Goal: Information Seeking & Learning: Compare options

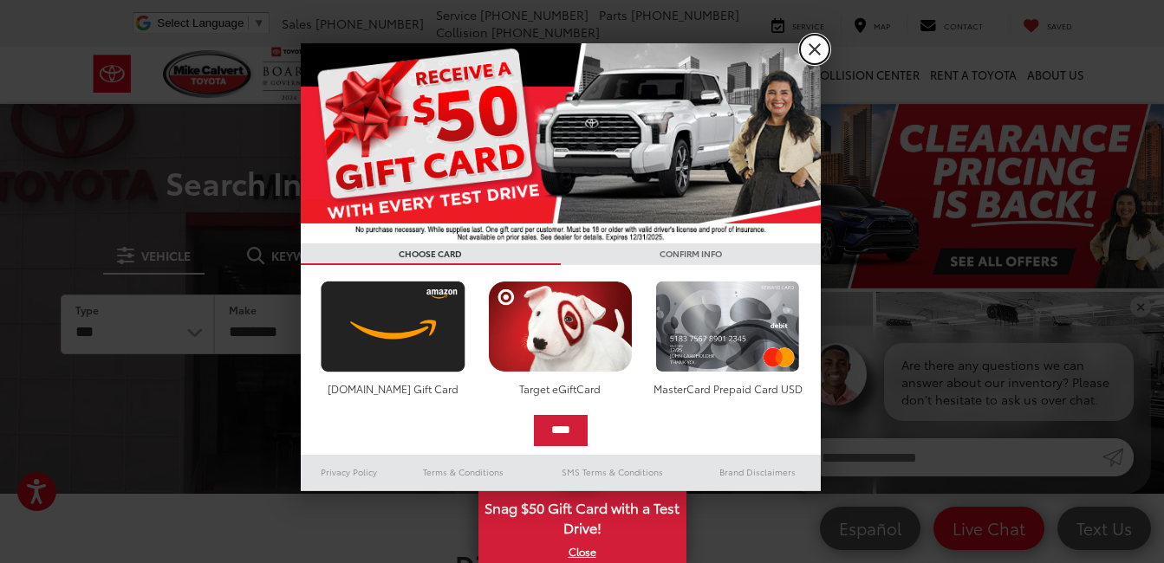
click at [815, 43] on link "X" at bounding box center [814, 49] width 29 height 29
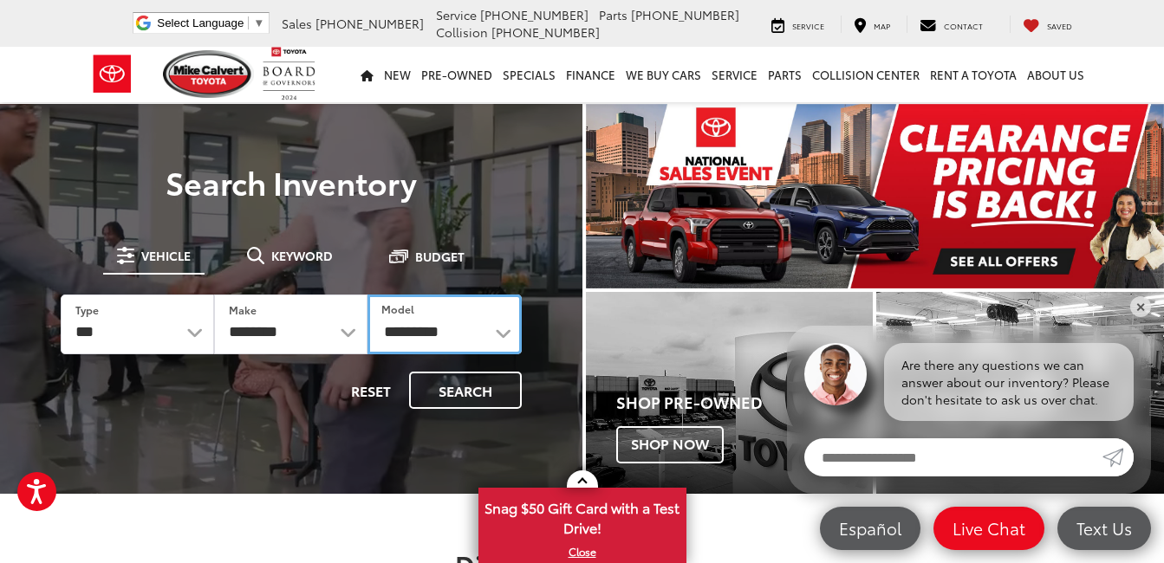
click at [501, 334] on select "**********" at bounding box center [444, 325] width 153 height 60
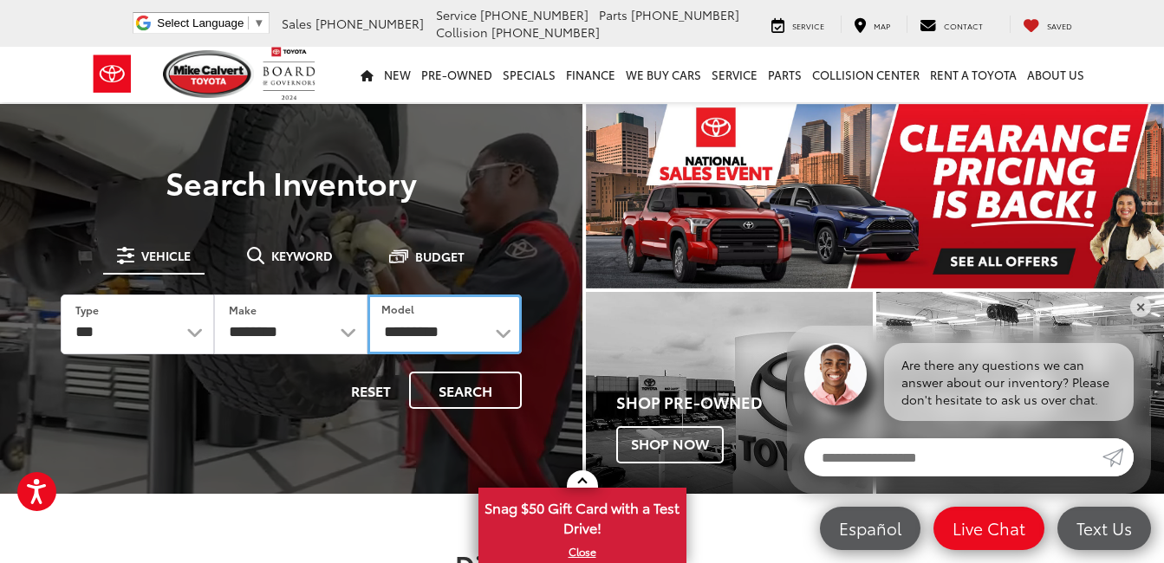
select select "****"
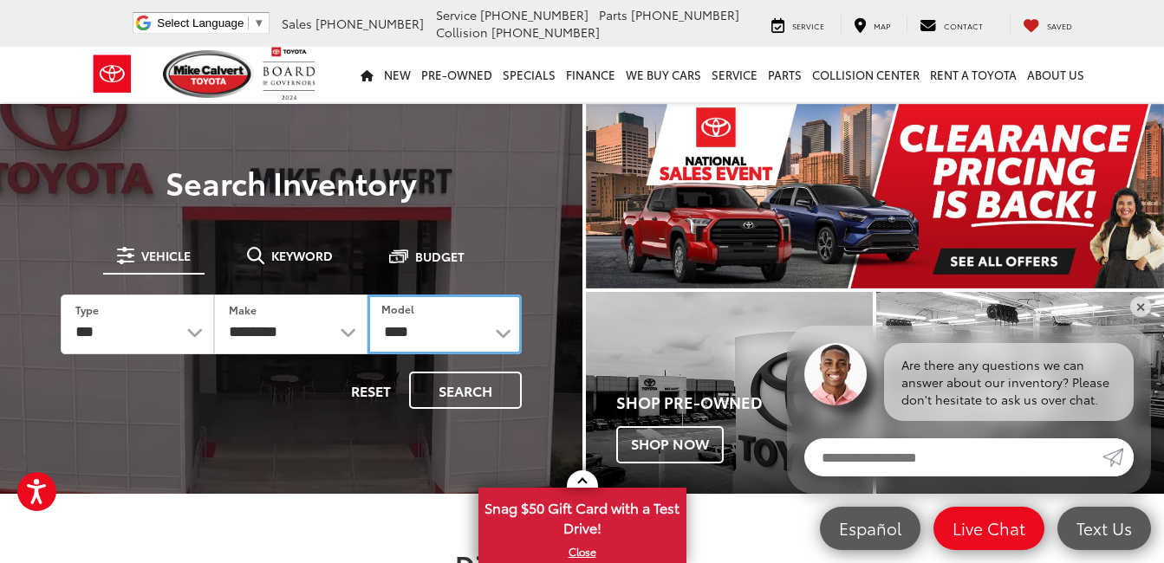
click at [368, 295] on select "**********" at bounding box center [444, 325] width 153 height 60
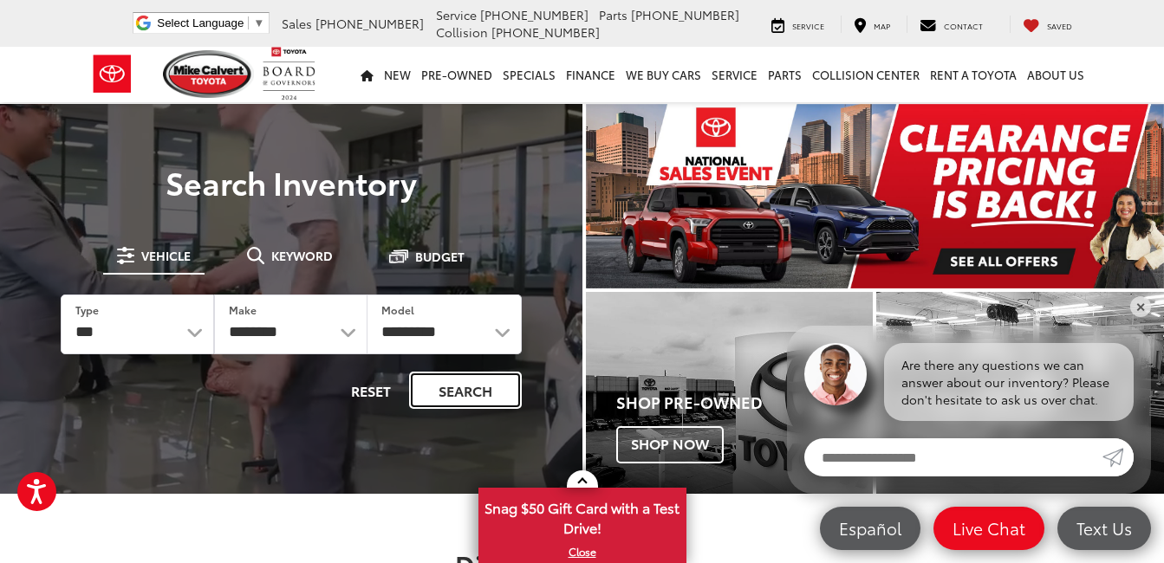
click at [465, 394] on button "Search" at bounding box center [465, 390] width 113 height 37
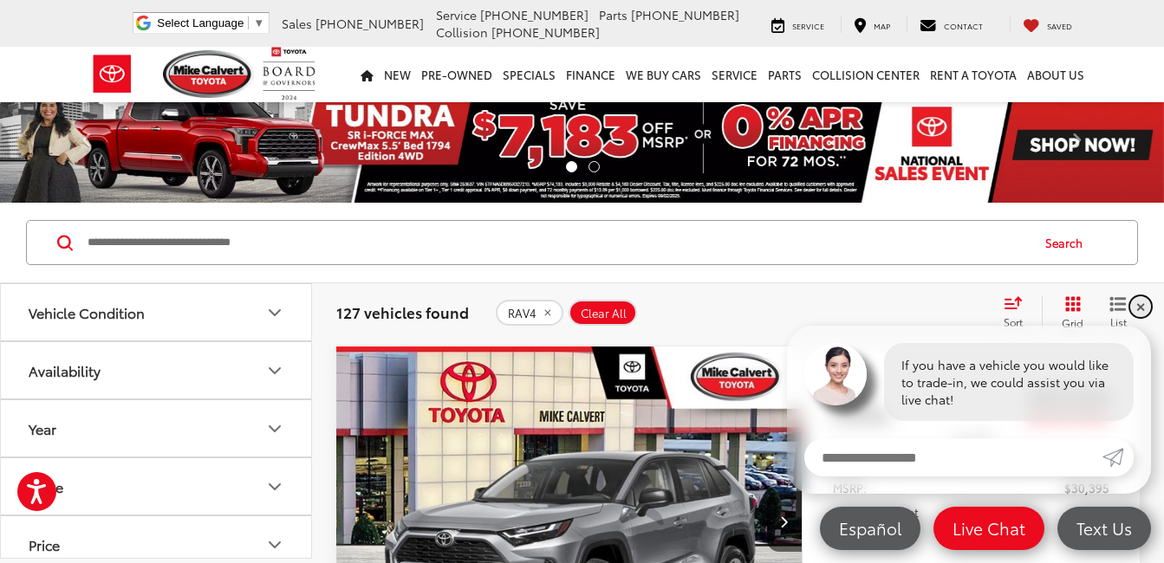
click at [1141, 307] on link "✕" at bounding box center [1140, 306] width 21 height 21
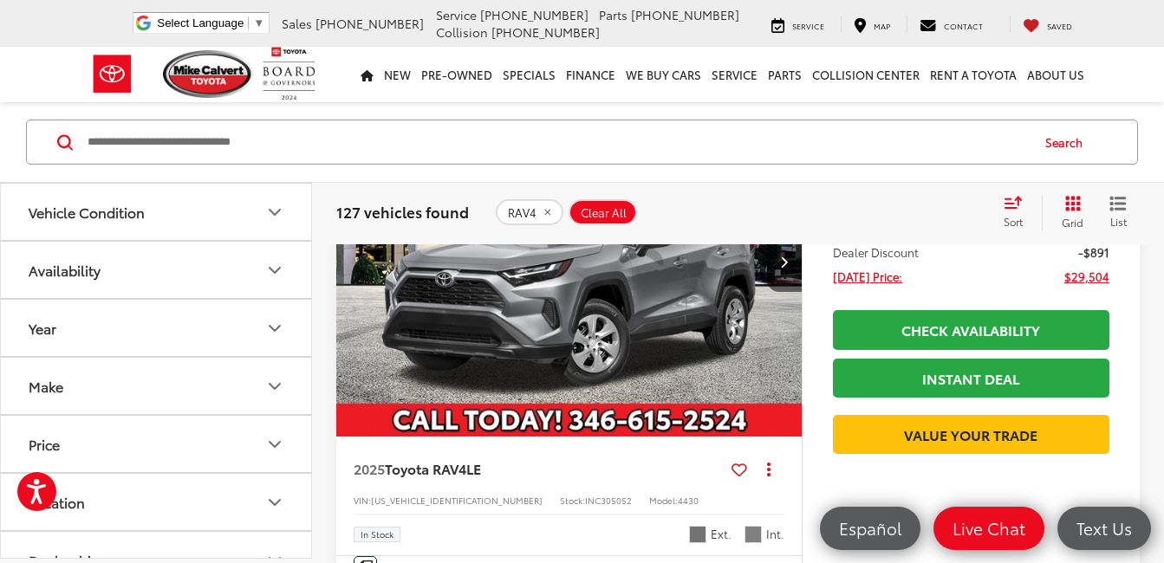
scroll to position [347, 0]
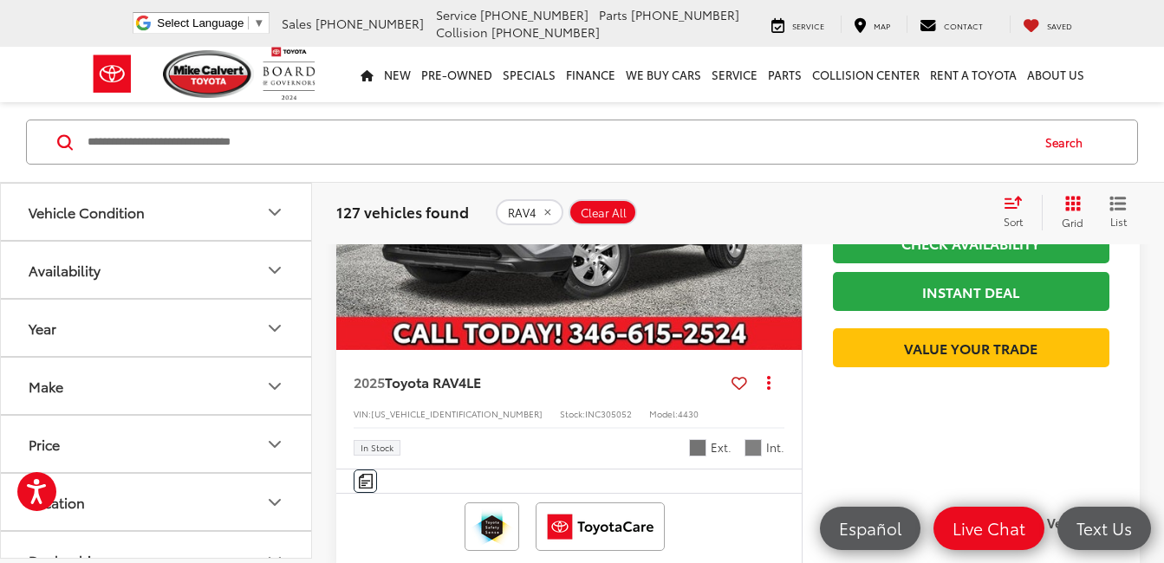
click at [568, 266] on img "2025 Toyota RAV4 LE 0" at bounding box center [569, 175] width 468 height 351
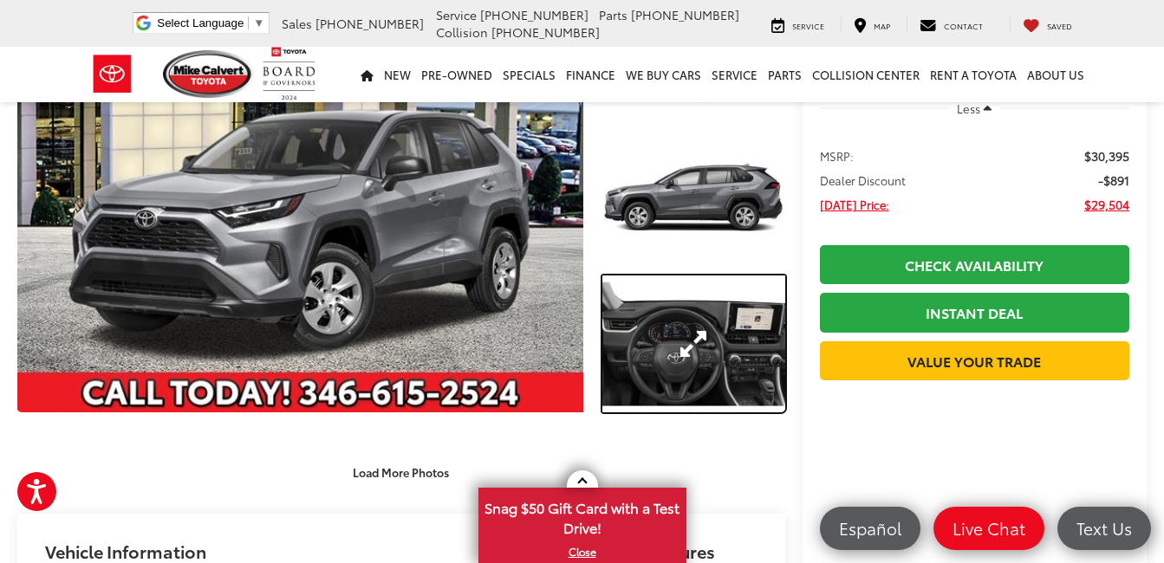
click at [638, 324] on link "Expand Photo 3" at bounding box center [693, 344] width 183 height 137
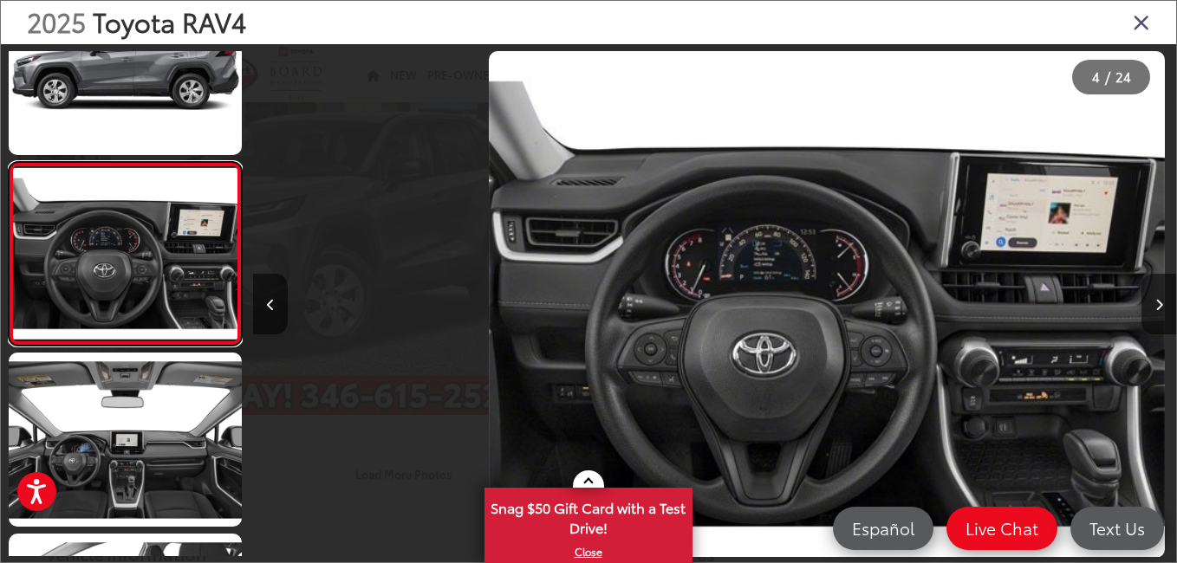
scroll to position [0, 2769]
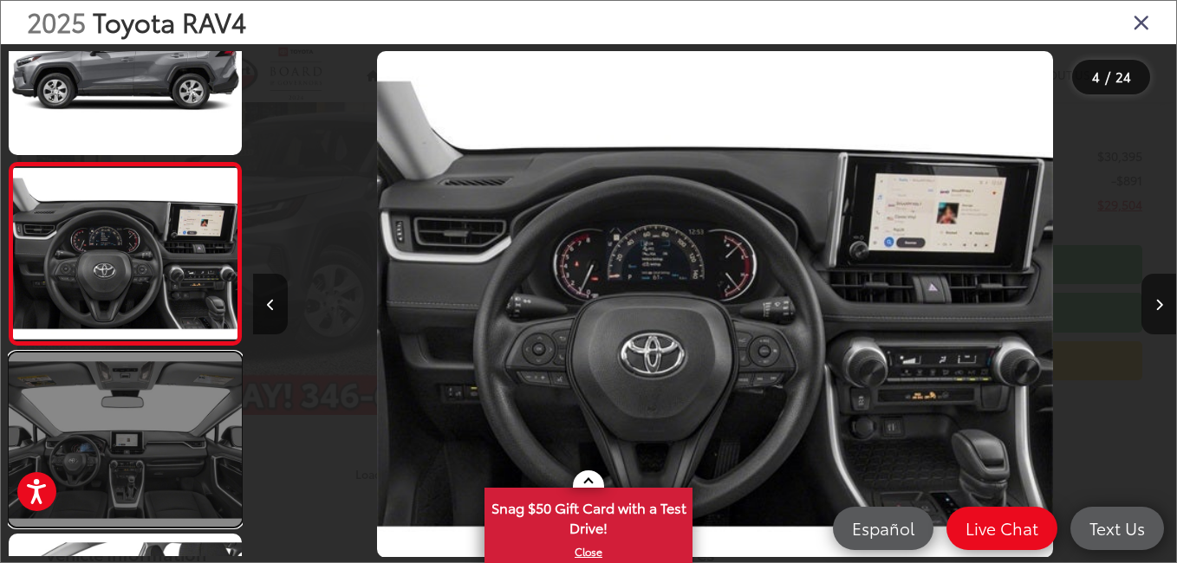
click at [104, 469] on link at bounding box center [125, 440] width 233 height 175
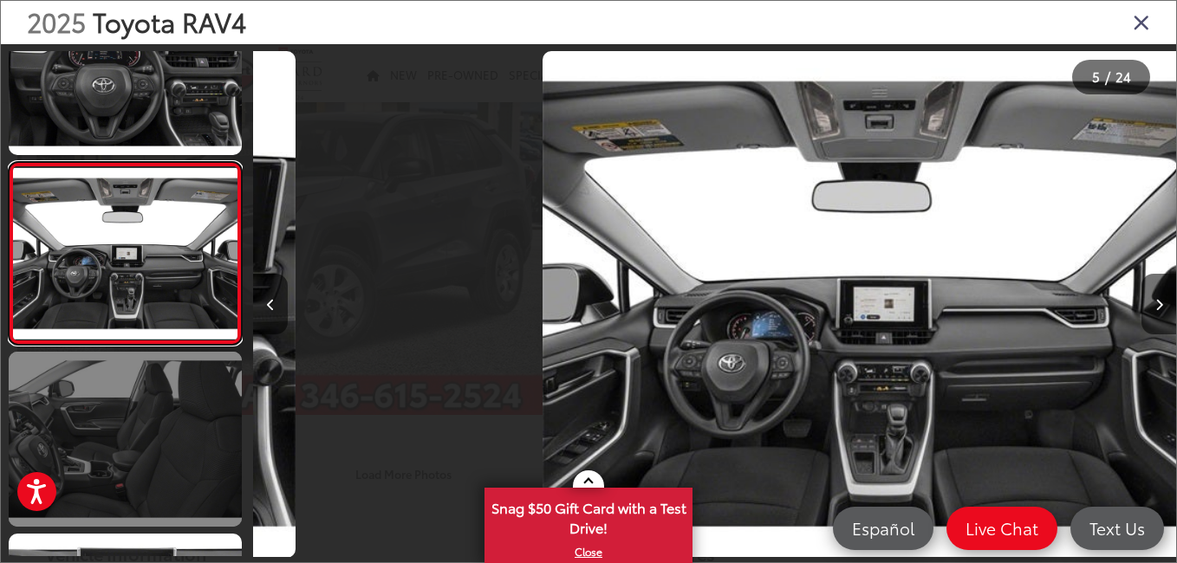
scroll to position [0, 3692]
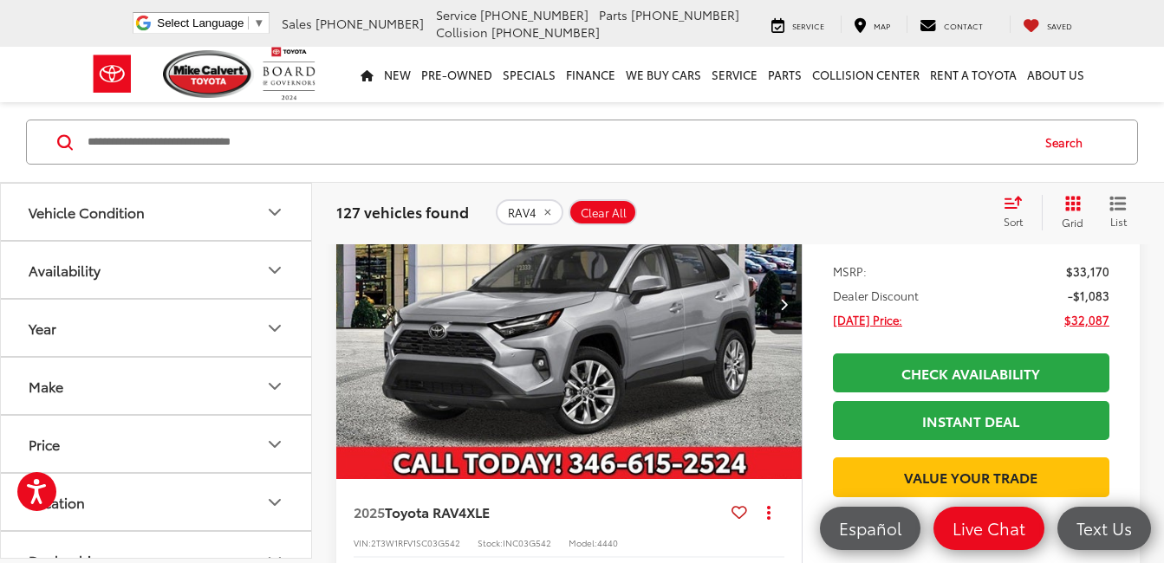
scroll to position [1401, 0]
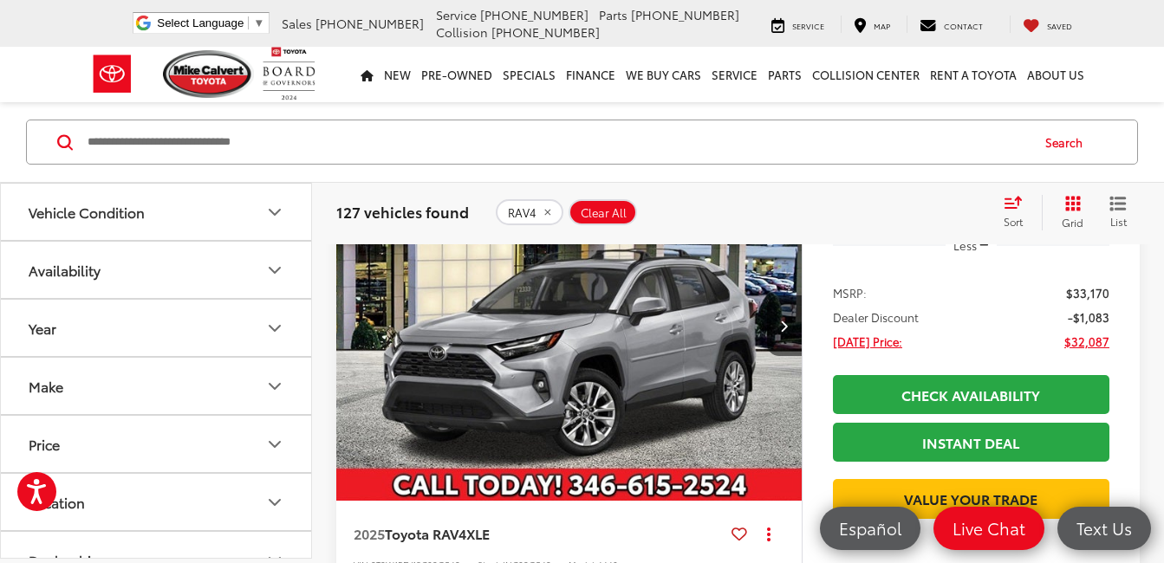
click at [539, 360] on img "2025 Toyota RAV4 XLE 0" at bounding box center [569, 327] width 468 height 351
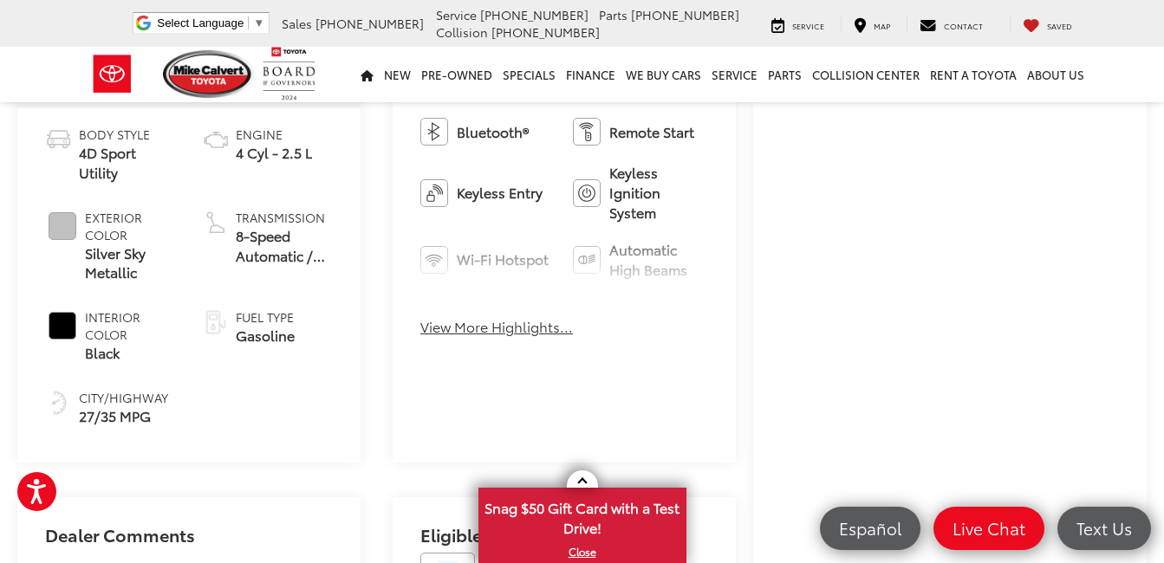
scroll to position [693, 0]
click at [496, 326] on button "View More Highlights..." at bounding box center [496, 326] width 153 height 20
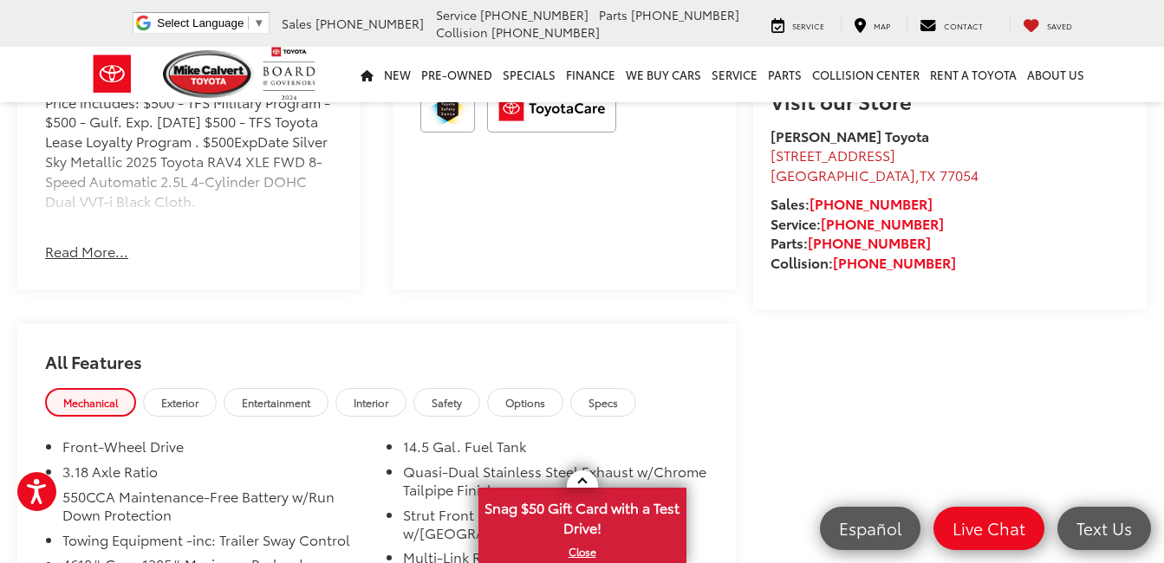
scroll to position [1197, 0]
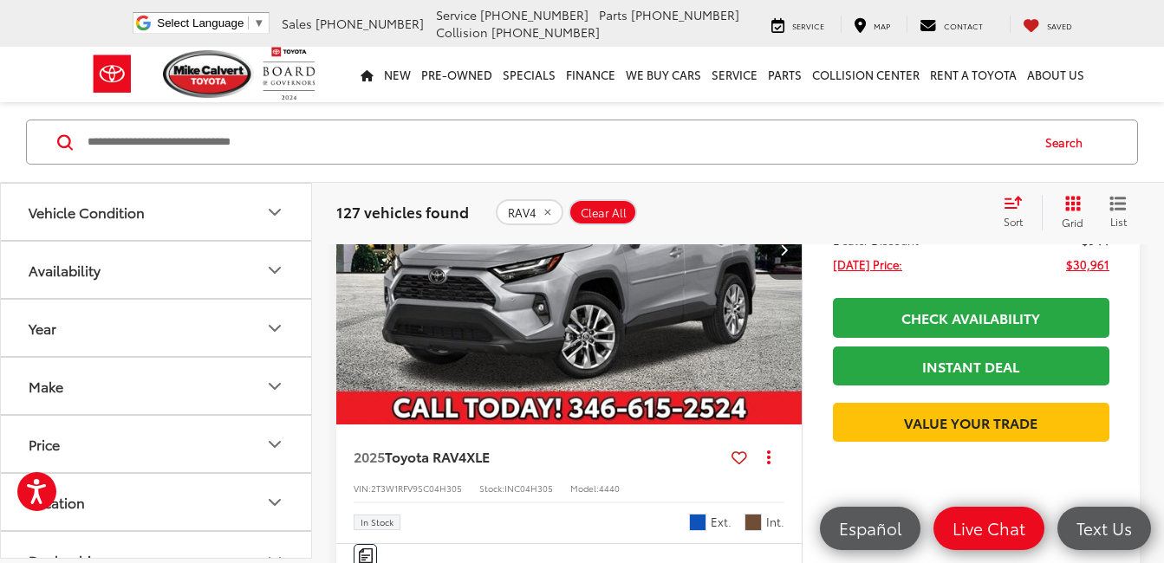
scroll to position [2008, 0]
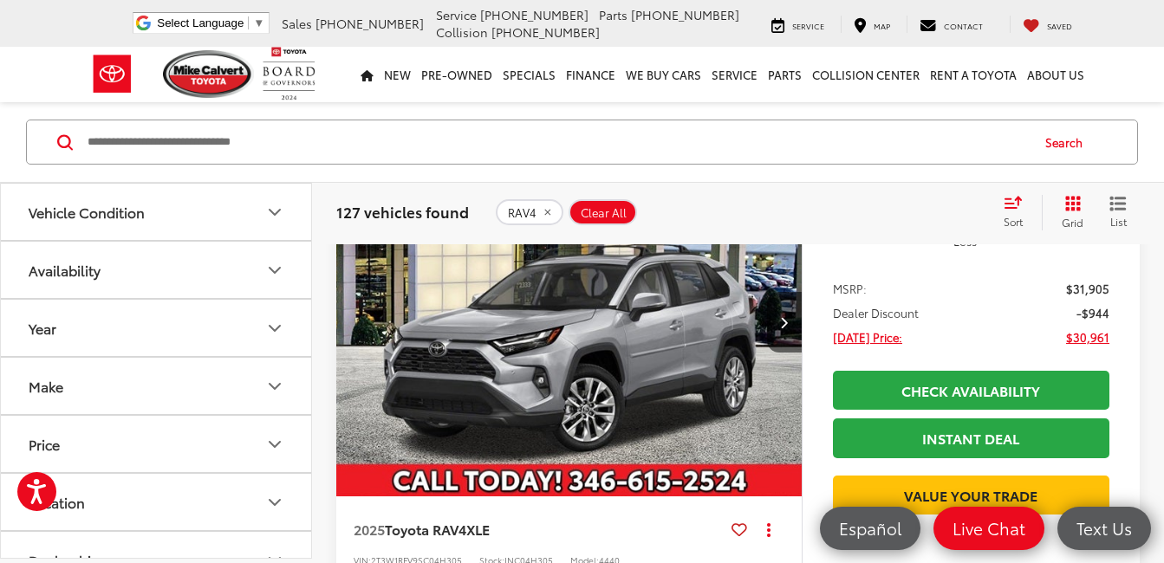
click at [591, 321] on img "2025 Toyota RAV4 XLE 0" at bounding box center [569, 322] width 468 height 351
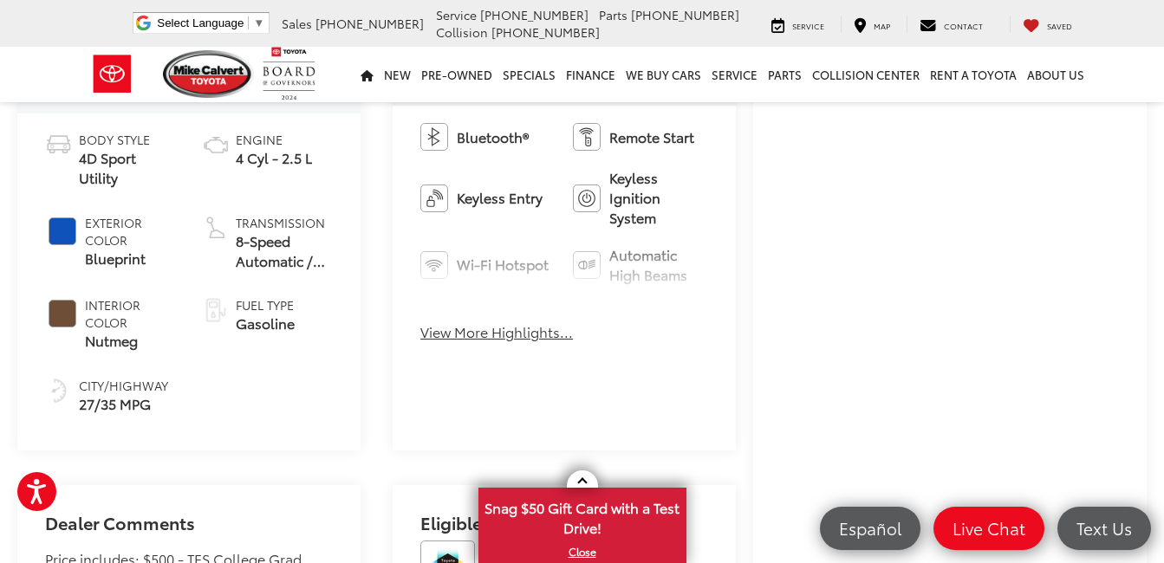
scroll to position [693, 0]
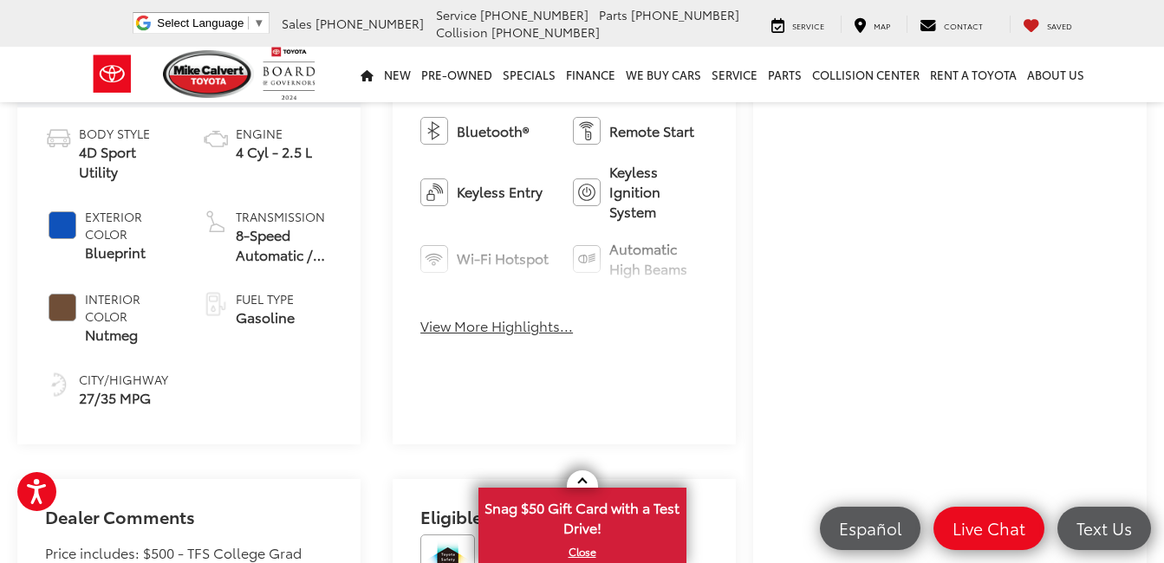
click at [464, 327] on button "View More Highlights..." at bounding box center [496, 326] width 153 height 20
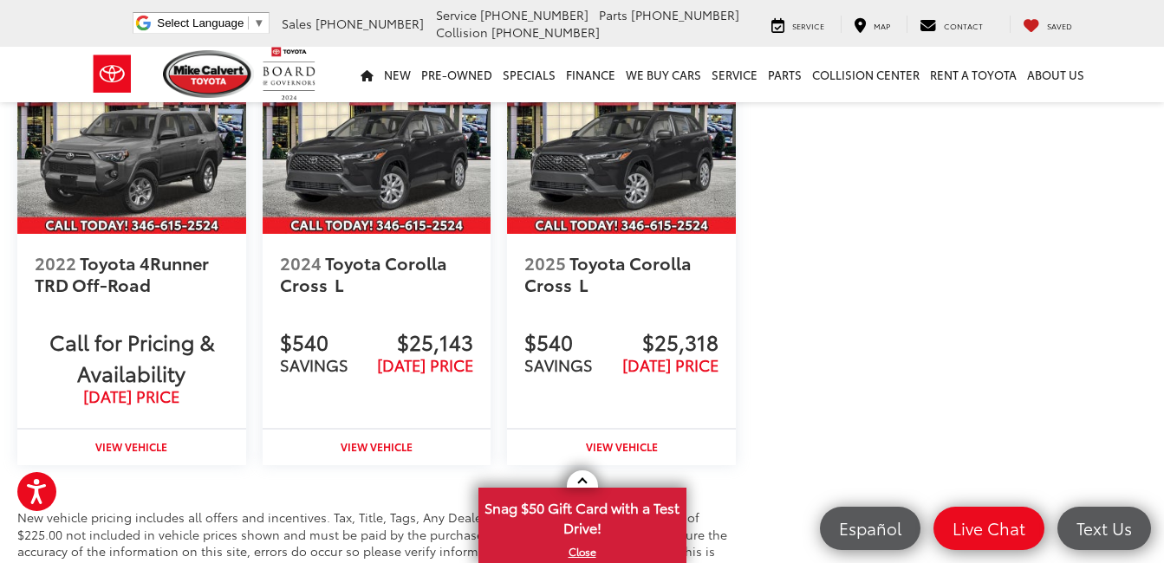
scroll to position [2268, 0]
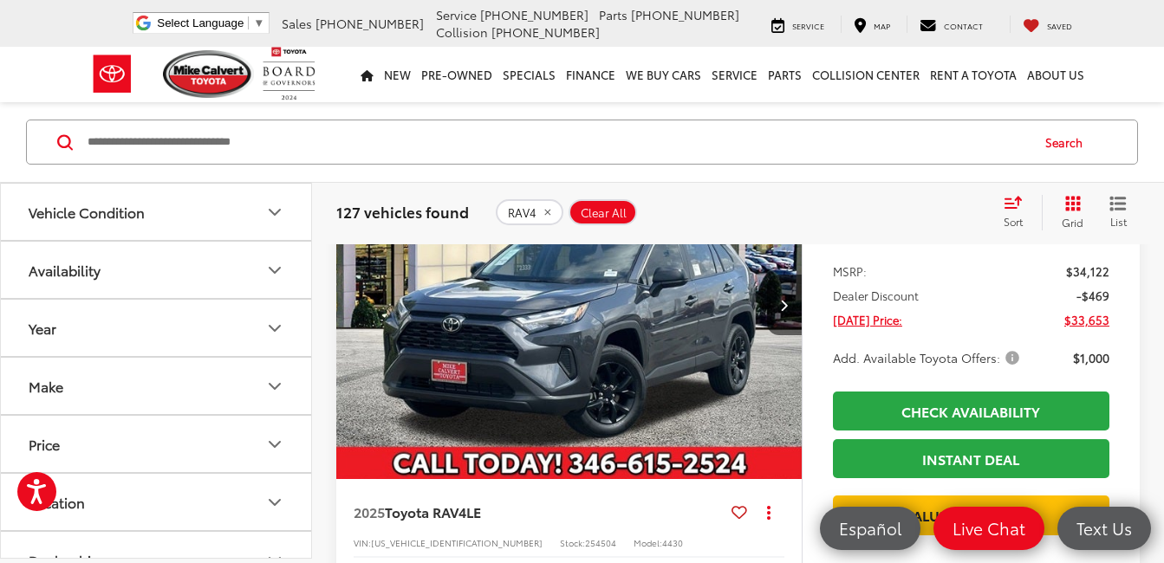
scroll to position [4435, 0]
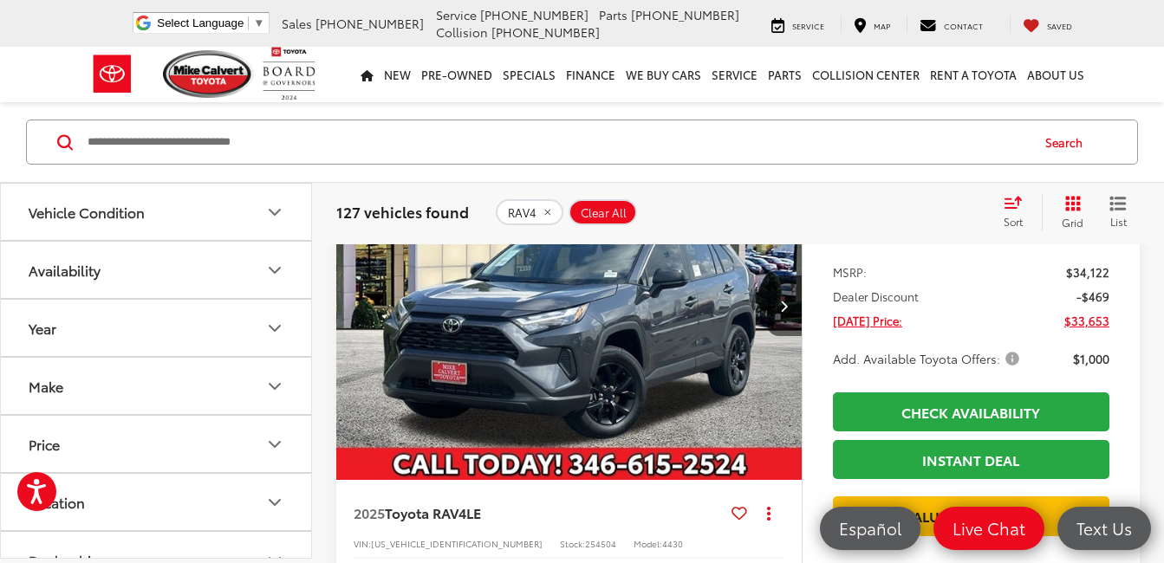
click at [541, 331] on img "2025 Toyota RAV4 LE 0" at bounding box center [569, 306] width 468 height 351
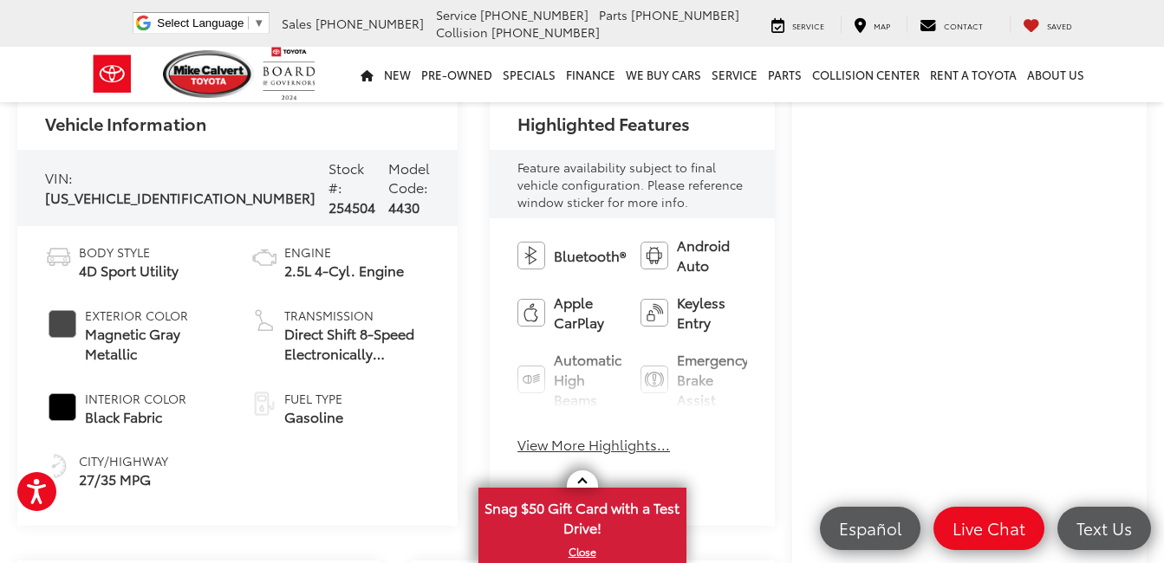
scroll to position [607, 0]
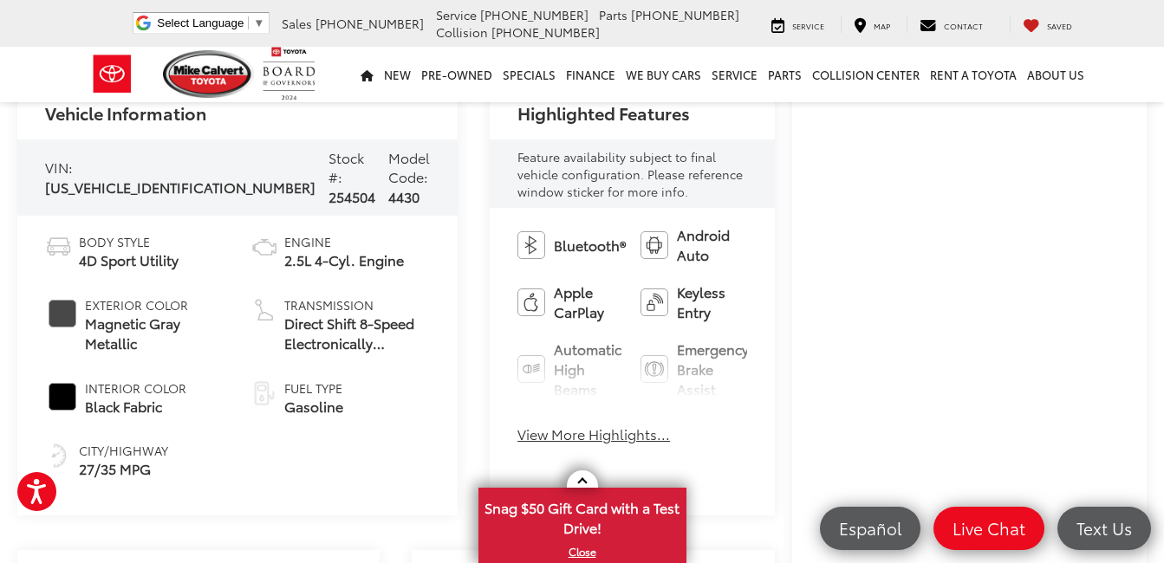
click at [533, 431] on button "View More Highlights..." at bounding box center [594, 435] width 153 height 20
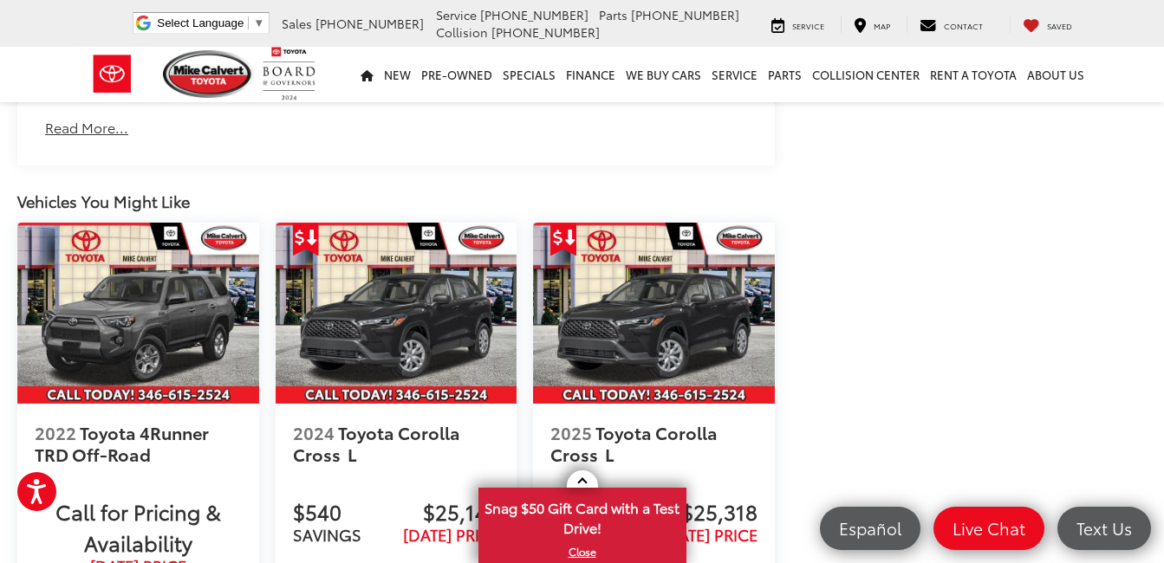
scroll to position [2398, 0]
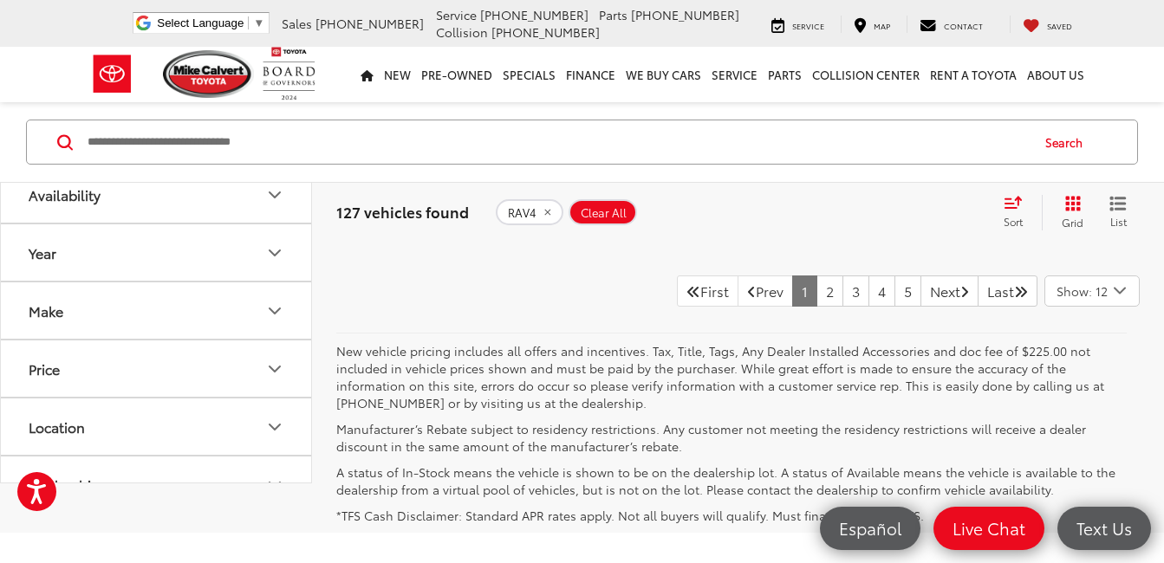
scroll to position [7382, 0]
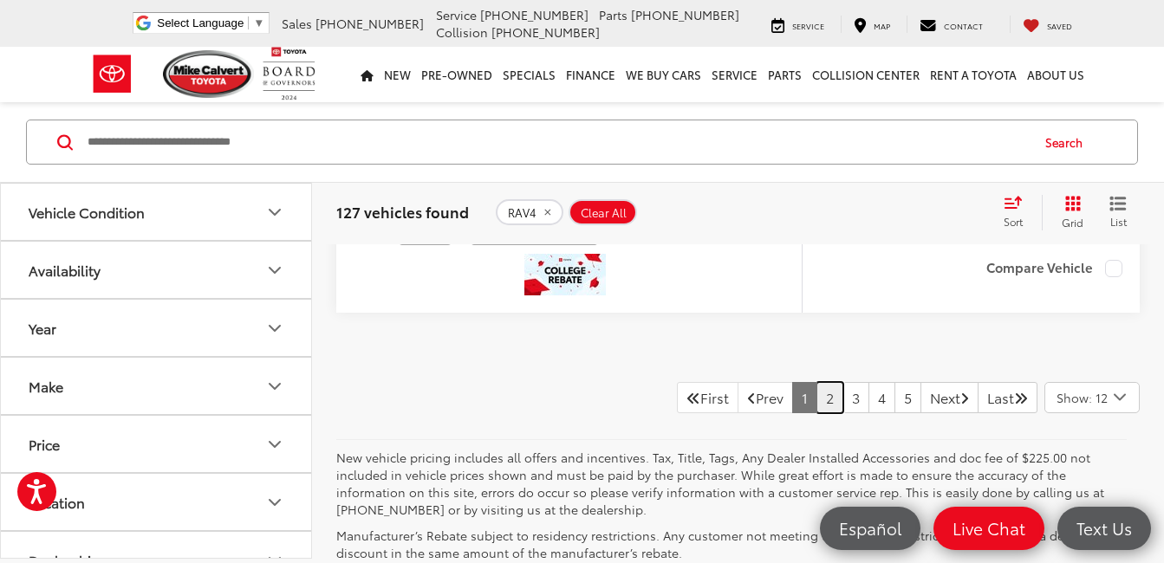
click at [817, 402] on link "2" at bounding box center [830, 397] width 27 height 31
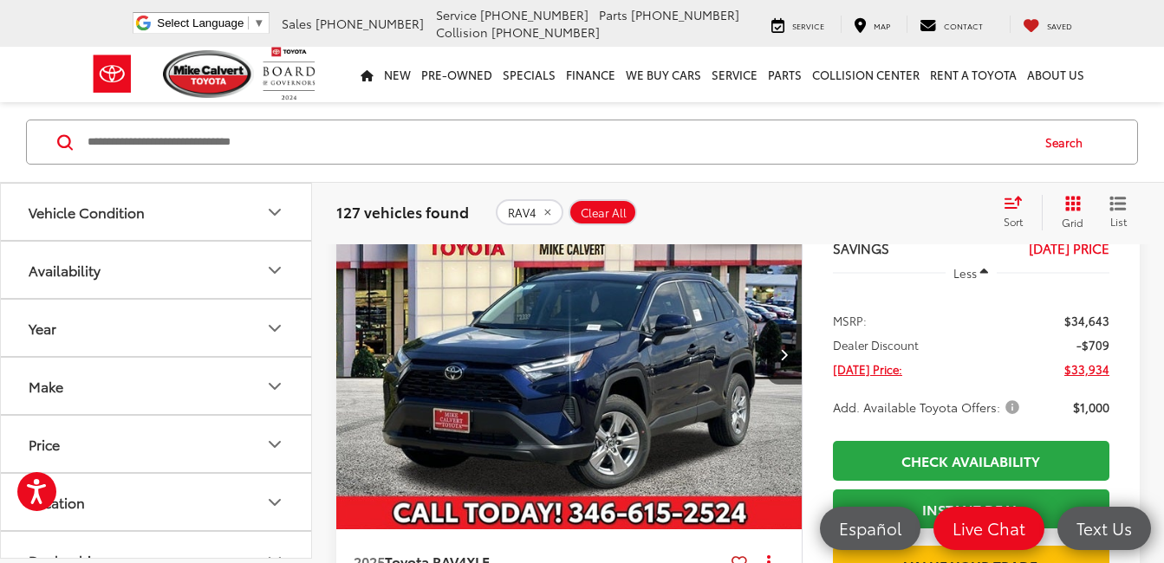
scroll to position [187, 0]
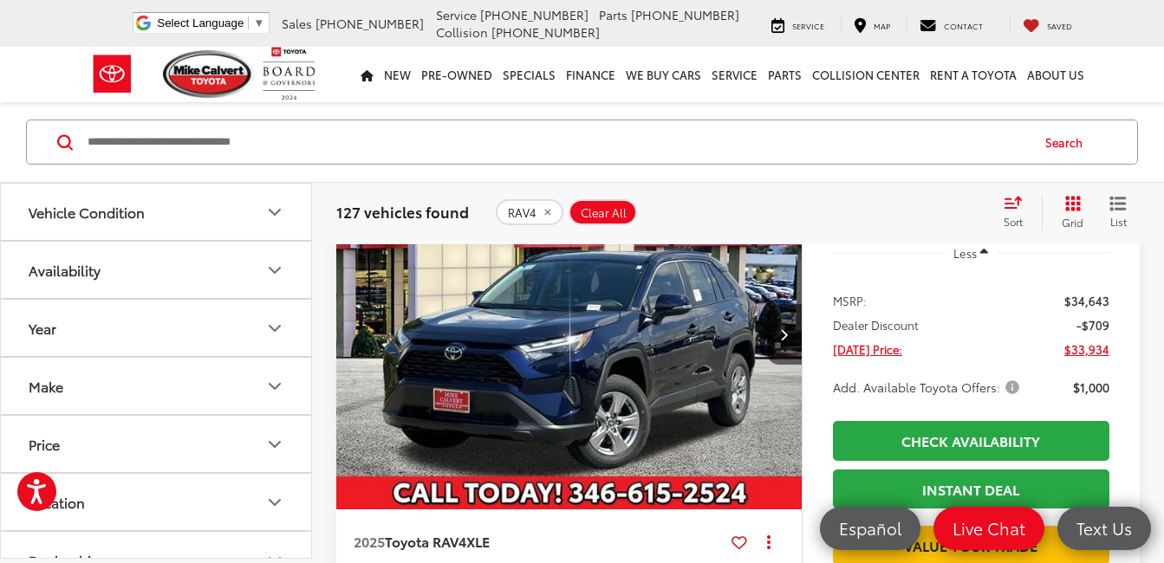
click at [551, 389] on img "2025 Toyota RAV4 XLE 0" at bounding box center [569, 335] width 468 height 351
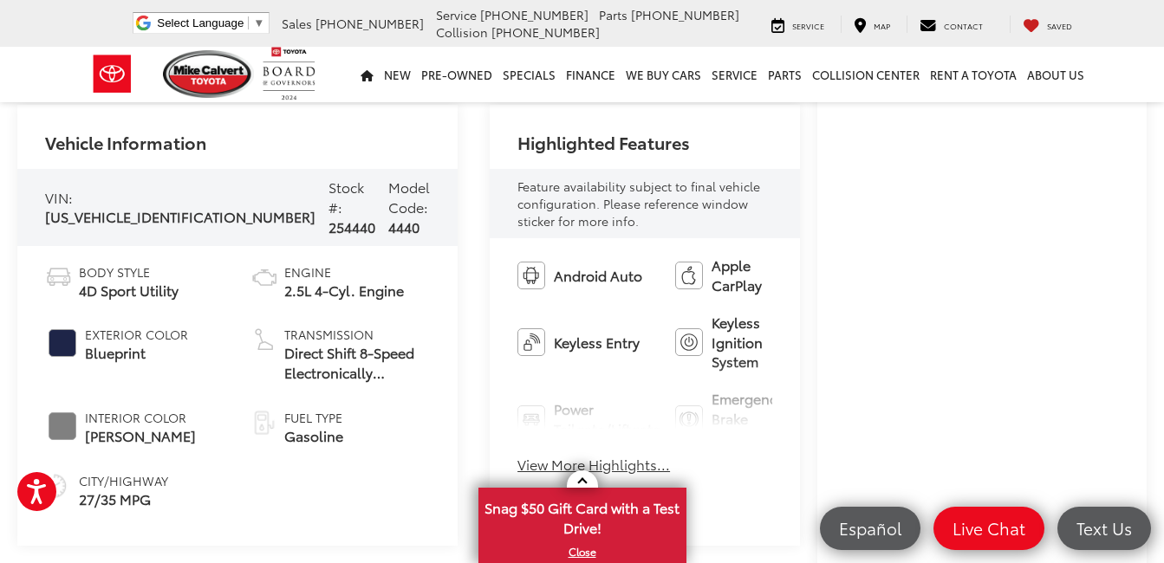
scroll to position [607, 0]
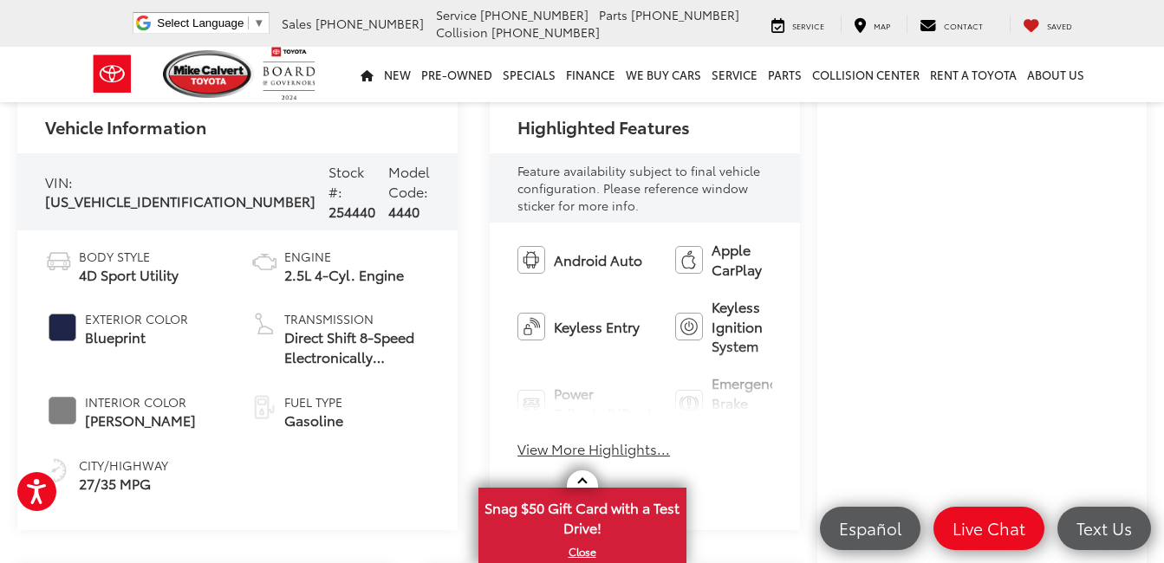
click at [518, 439] on button "View More Highlights..." at bounding box center [594, 449] width 153 height 20
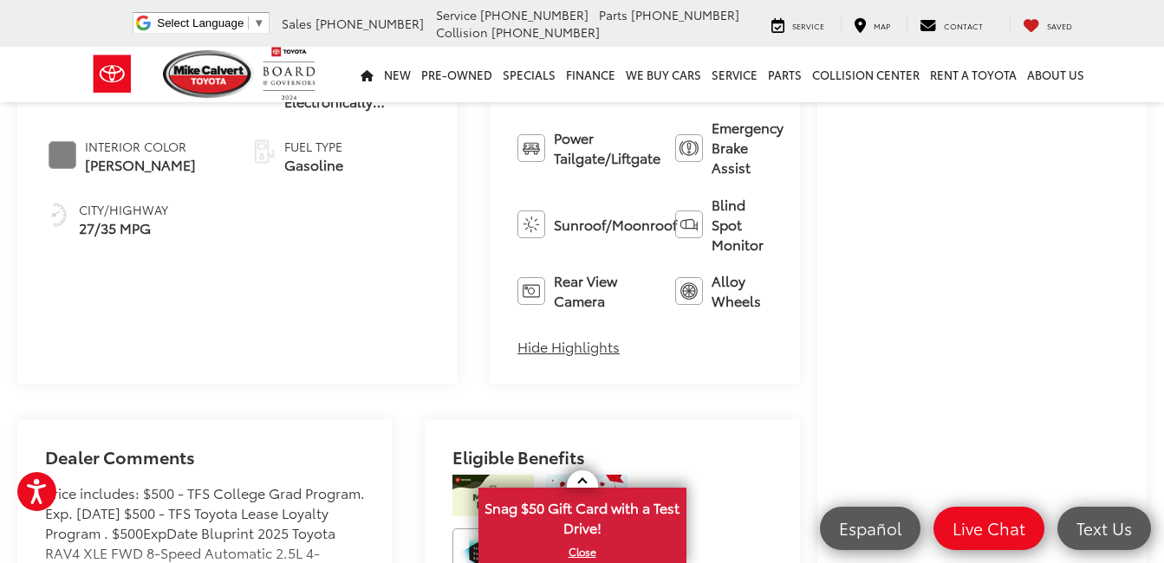
scroll to position [867, 0]
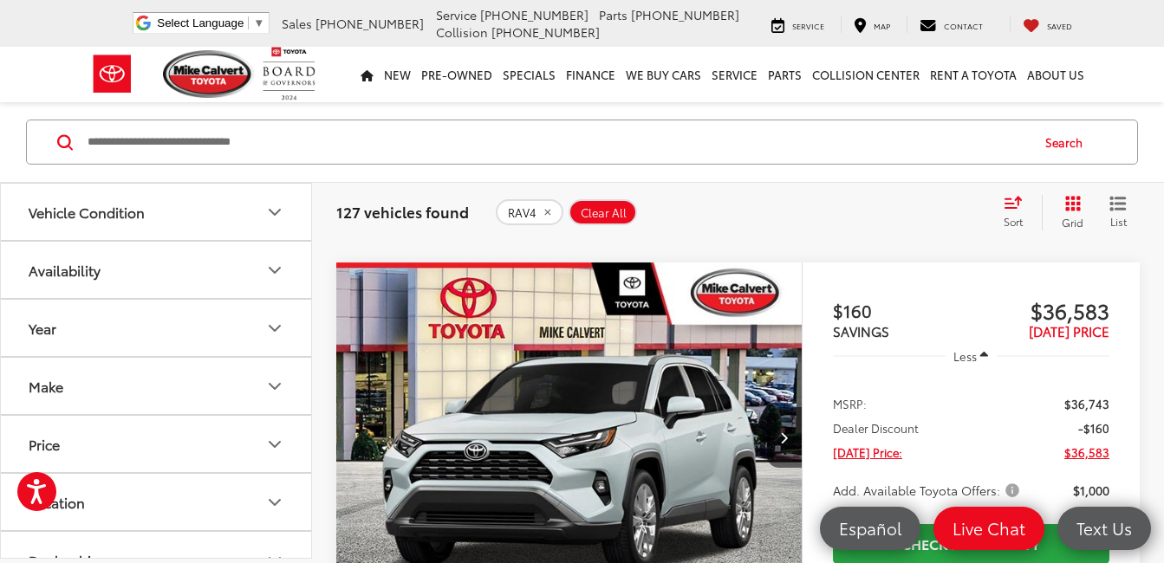
scroll to position [4088, 0]
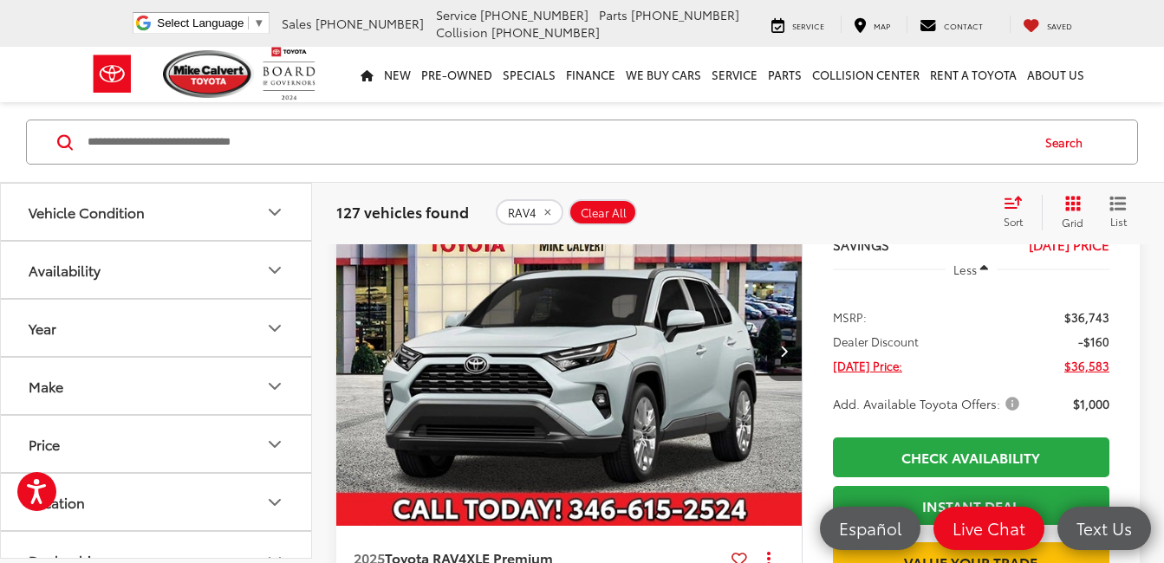
click at [533, 354] on img "2025 Toyota RAV4 XLE Premium 0" at bounding box center [569, 351] width 468 height 351
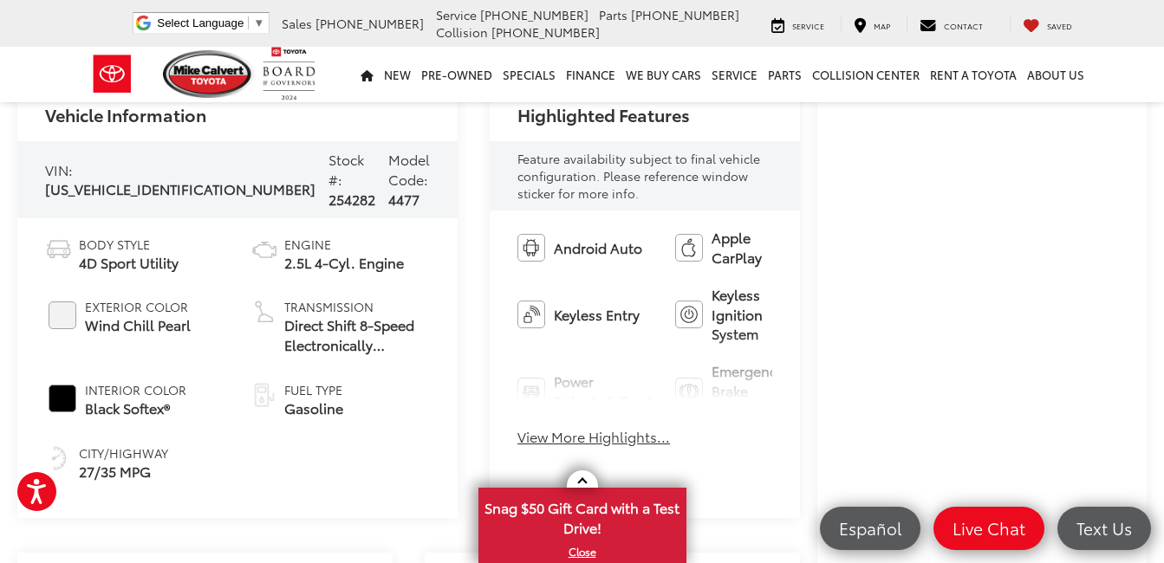
scroll to position [693, 0]
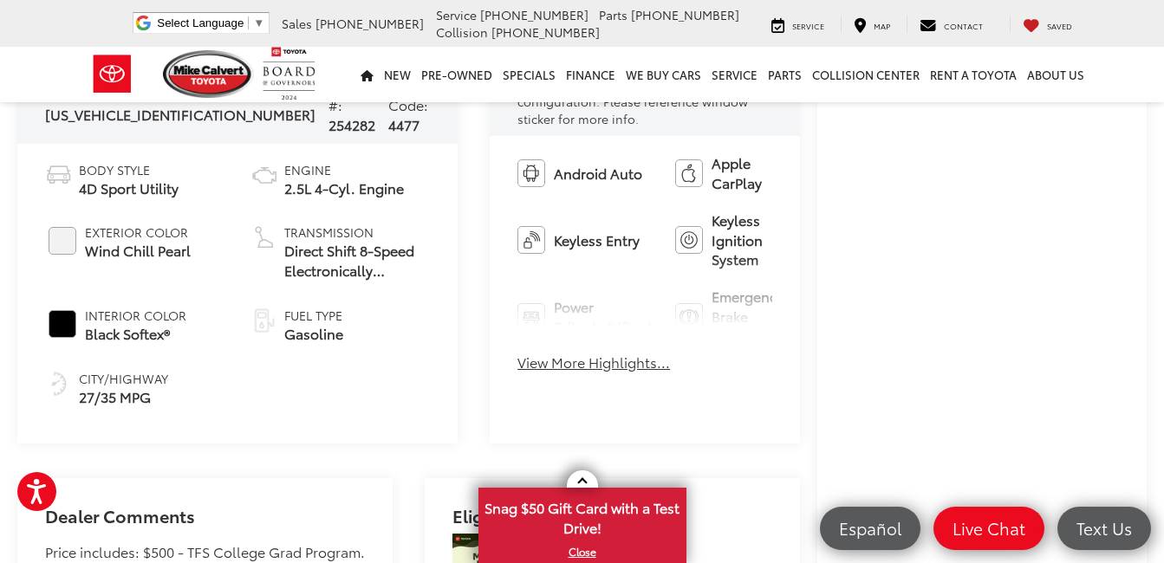
click at [518, 353] on button "View More Highlights..." at bounding box center [594, 363] width 153 height 20
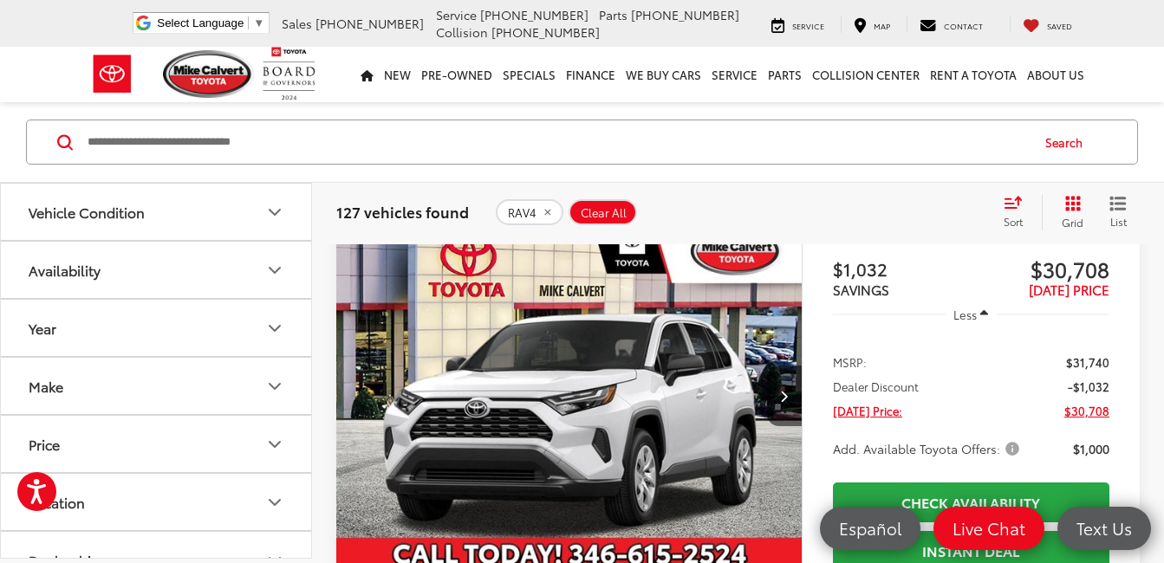
scroll to position [4695, 0]
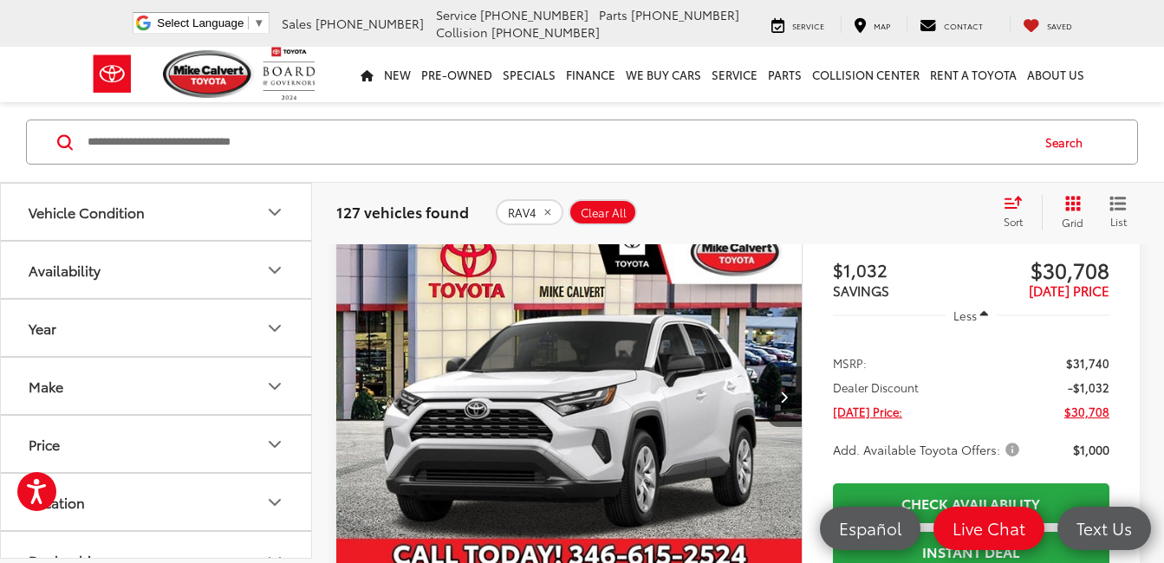
click at [588, 395] on img "2025 Toyota RAV4 LE 0" at bounding box center [569, 397] width 468 height 351
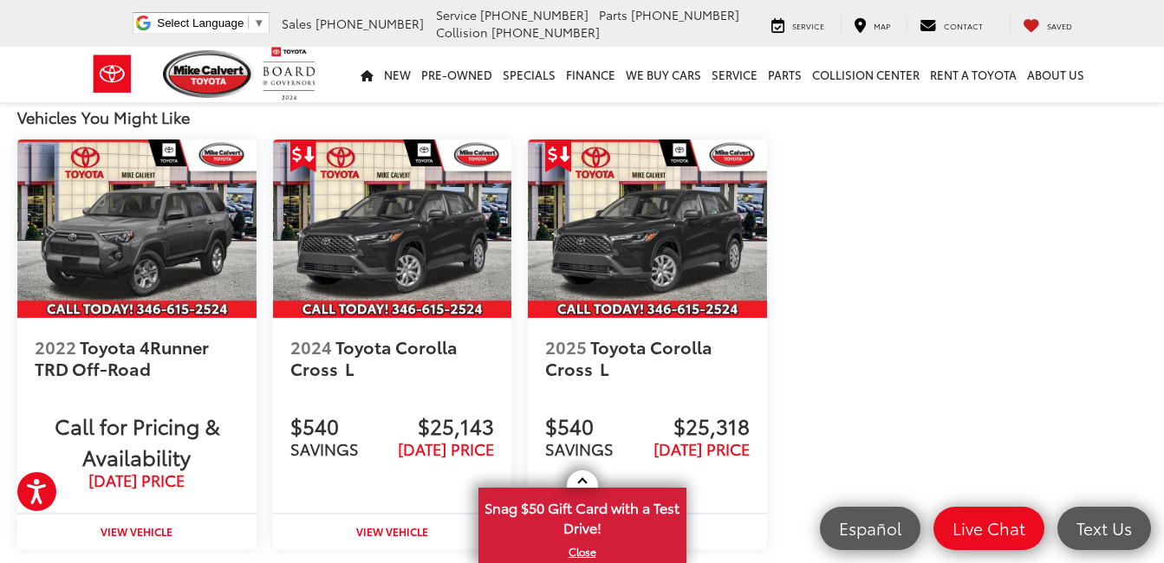
scroll to position [2167, 0]
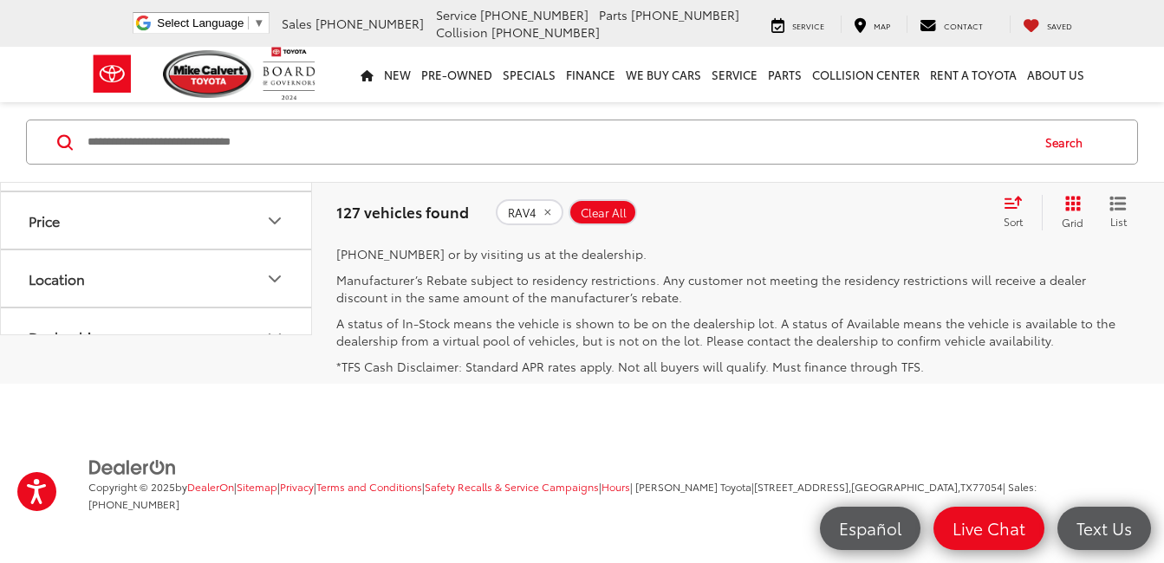
scroll to position [7992, 0]
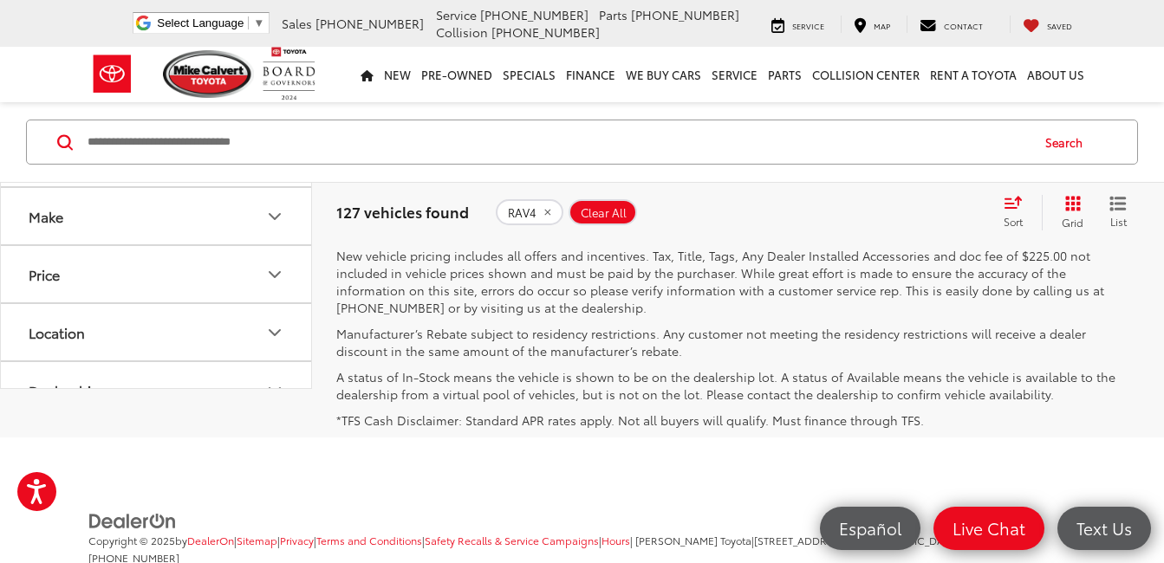
click at [934, 212] on link "Next" at bounding box center [950, 195] width 58 height 31
